Goal: Transaction & Acquisition: Purchase product/service

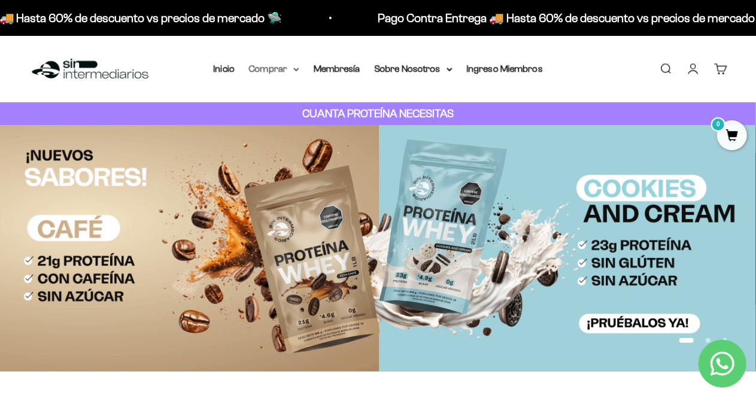
click at [270, 65] on summary "Comprar" at bounding box center [274, 69] width 50 height 16
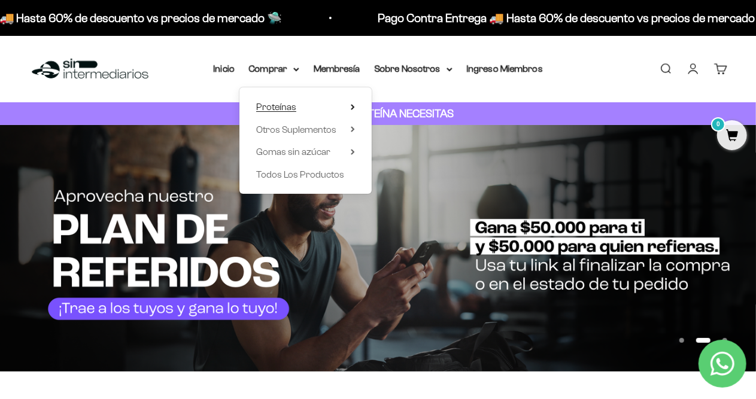
click at [289, 108] on span "Proteínas" at bounding box center [276, 107] width 40 height 10
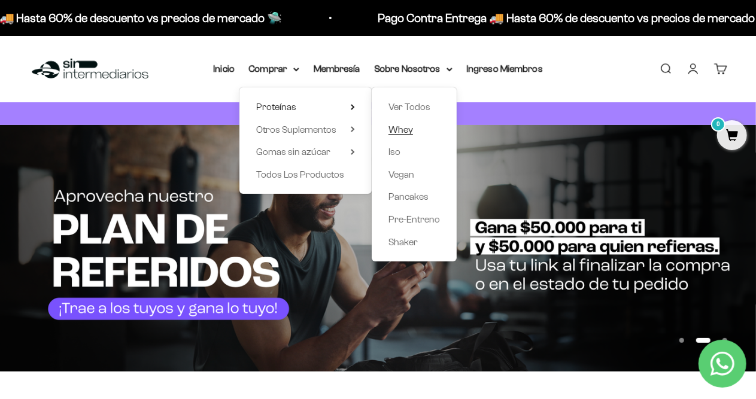
click at [404, 126] on span "Whey" at bounding box center [400, 129] width 25 height 10
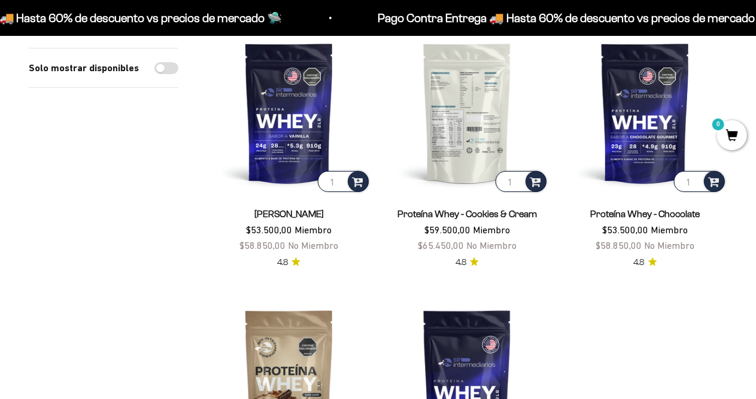
scroll to position [159, 0]
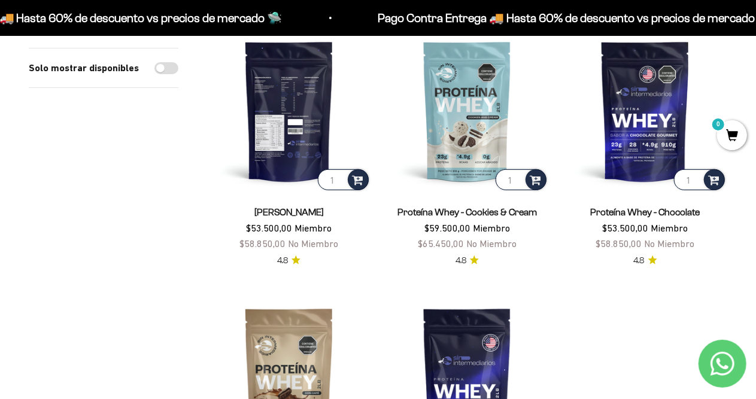
click at [307, 121] on img at bounding box center [289, 111] width 164 height 164
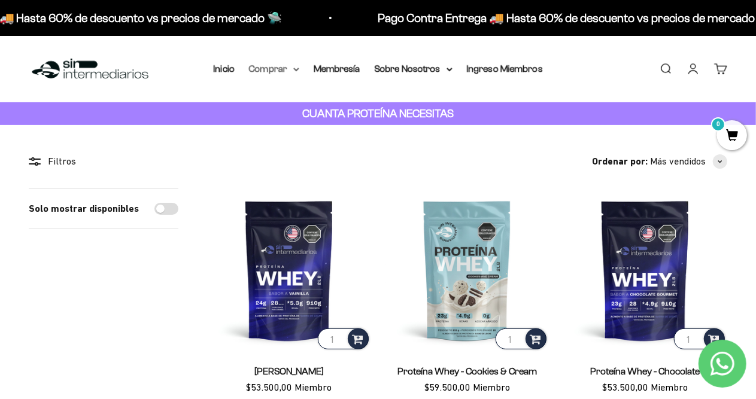
click at [278, 69] on summary "Comprar" at bounding box center [274, 69] width 50 height 16
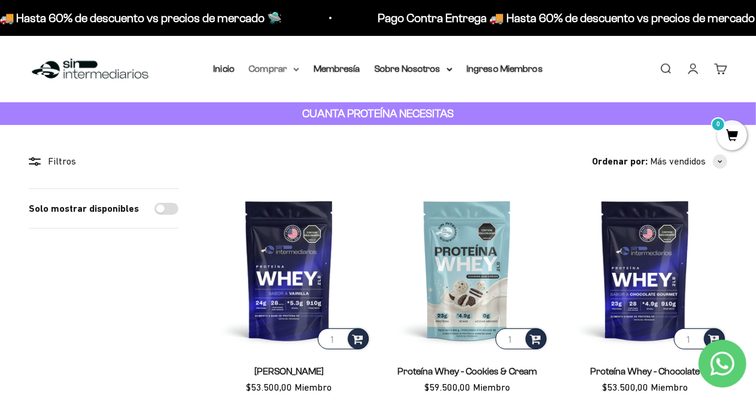
click at [289, 72] on summary "Comprar" at bounding box center [274, 69] width 50 height 16
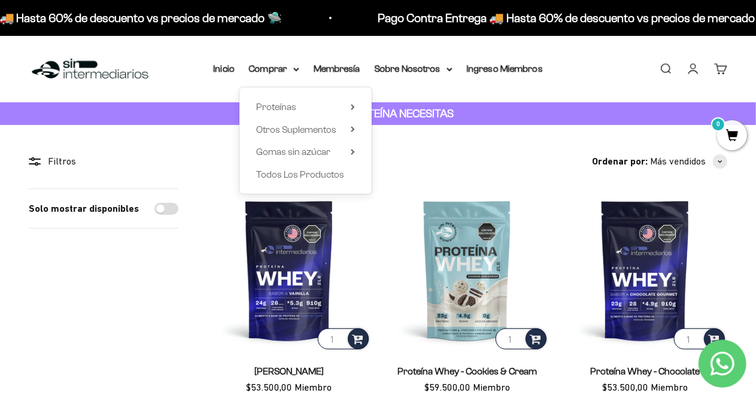
click at [361, 114] on div "Proteínas Ver Todos Whey Iso Vegan Shaker" at bounding box center [305, 140] width 132 height 107
click at [358, 108] on div "Proteínas Ver Todos Whey Iso Vegan Shaker" at bounding box center [305, 140] width 132 height 107
click at [352, 108] on icon at bounding box center [353, 107] width 4 height 6
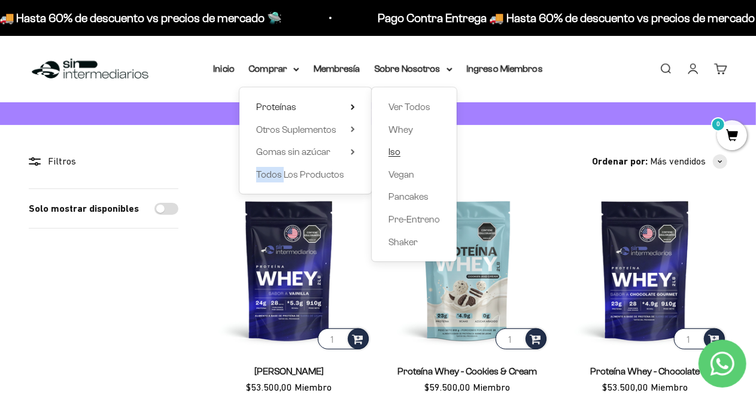
click at [394, 148] on span "Iso" at bounding box center [394, 152] width 12 height 10
